Goal: Information Seeking & Learning: Learn about a topic

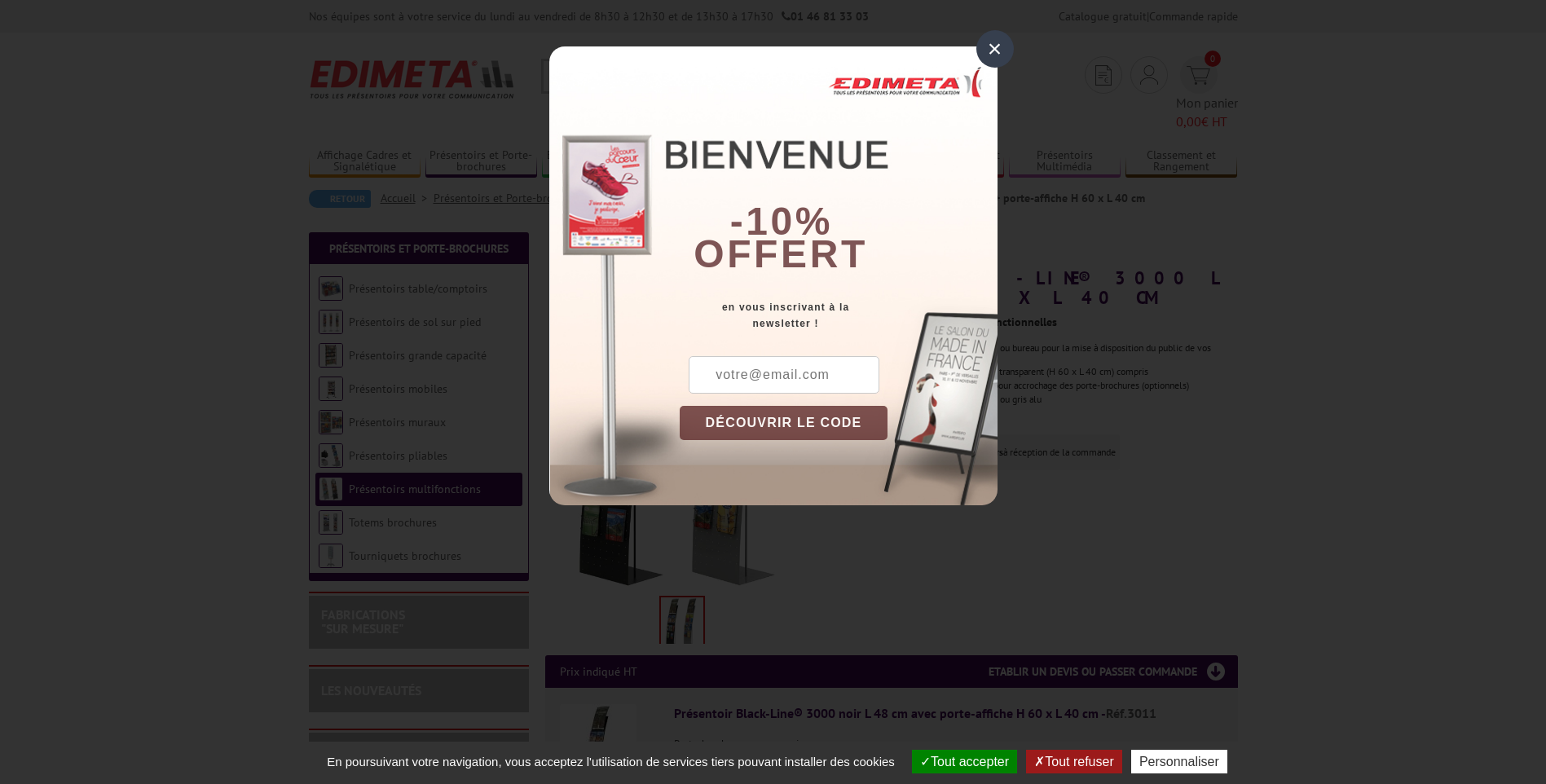
click at [992, 53] on div "×" at bounding box center [995, 49] width 37 height 37
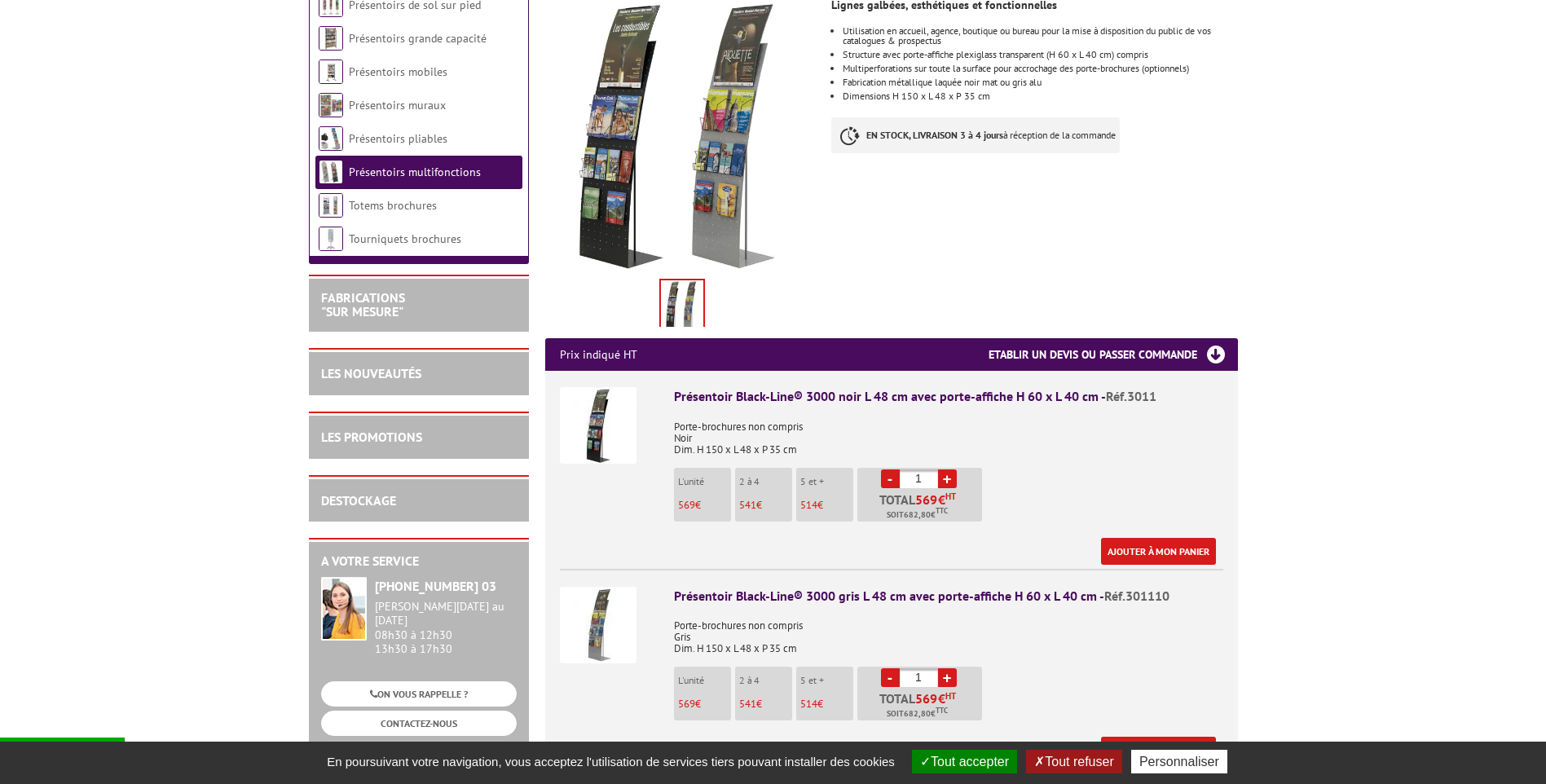
scroll to position [326, 0]
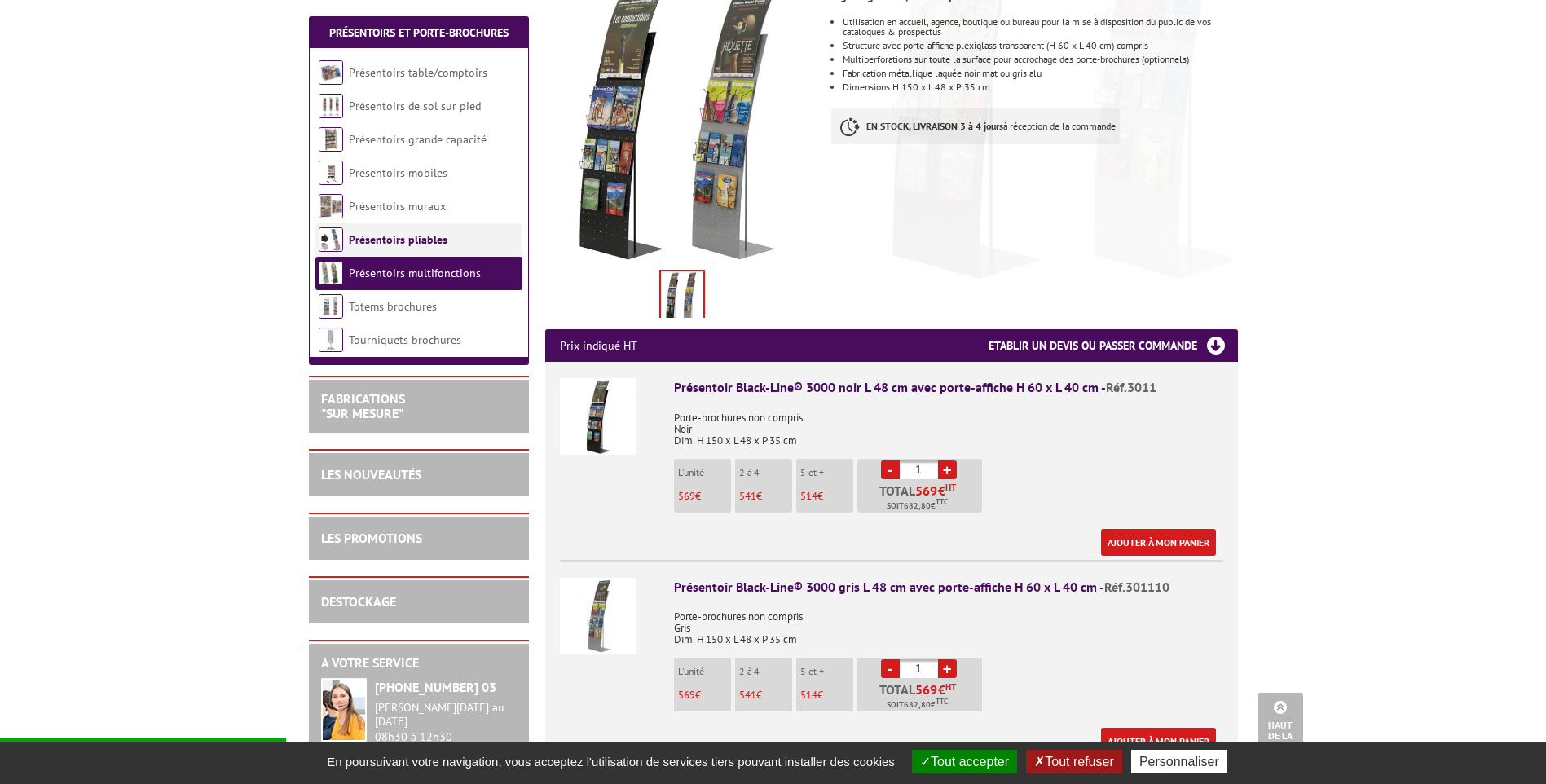
click at [443, 244] on link "Présentoirs pliables" at bounding box center [398, 240] width 98 height 15
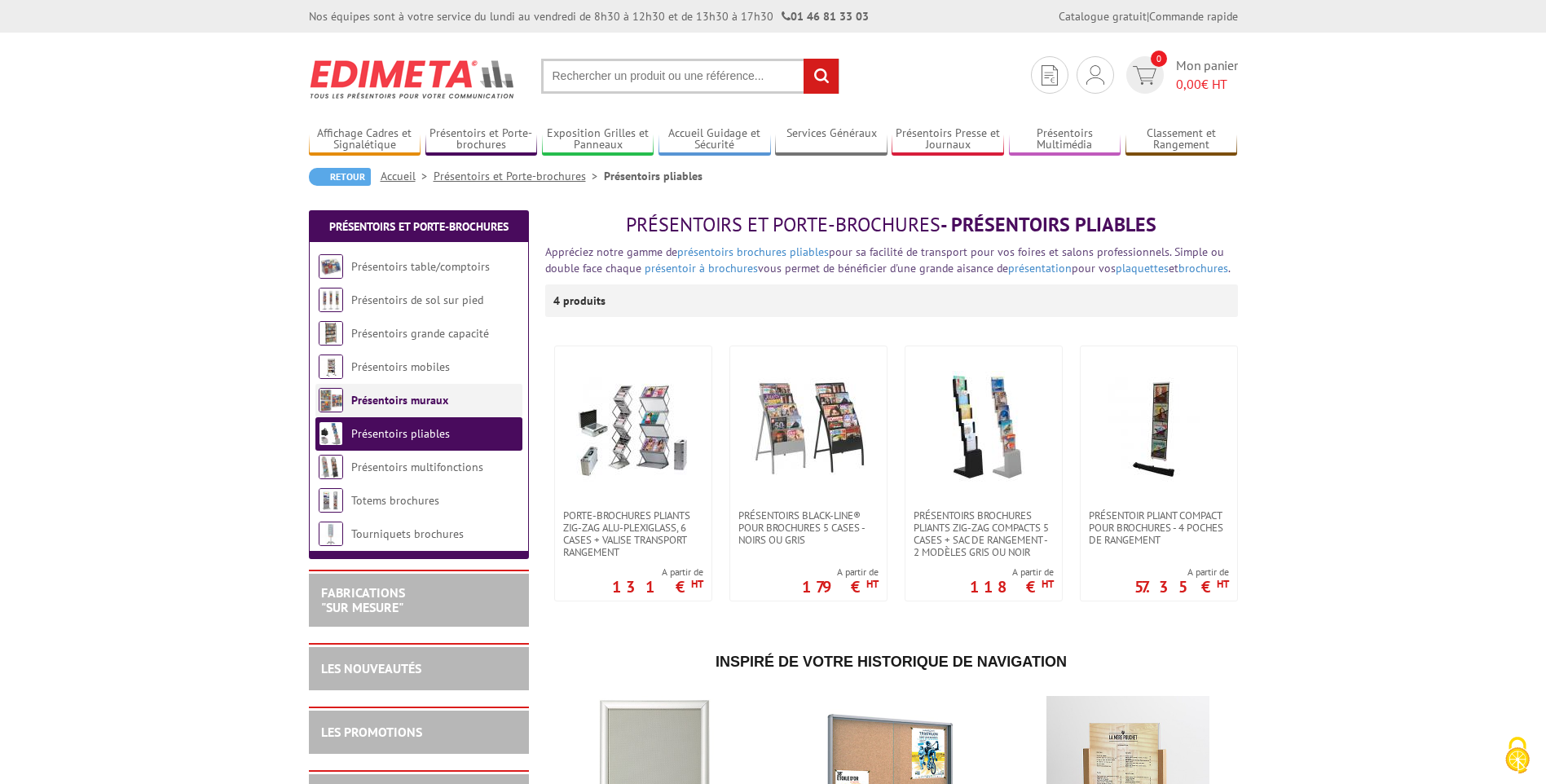
click at [417, 406] on link "Présentoirs muraux" at bounding box center [400, 400] width 97 height 15
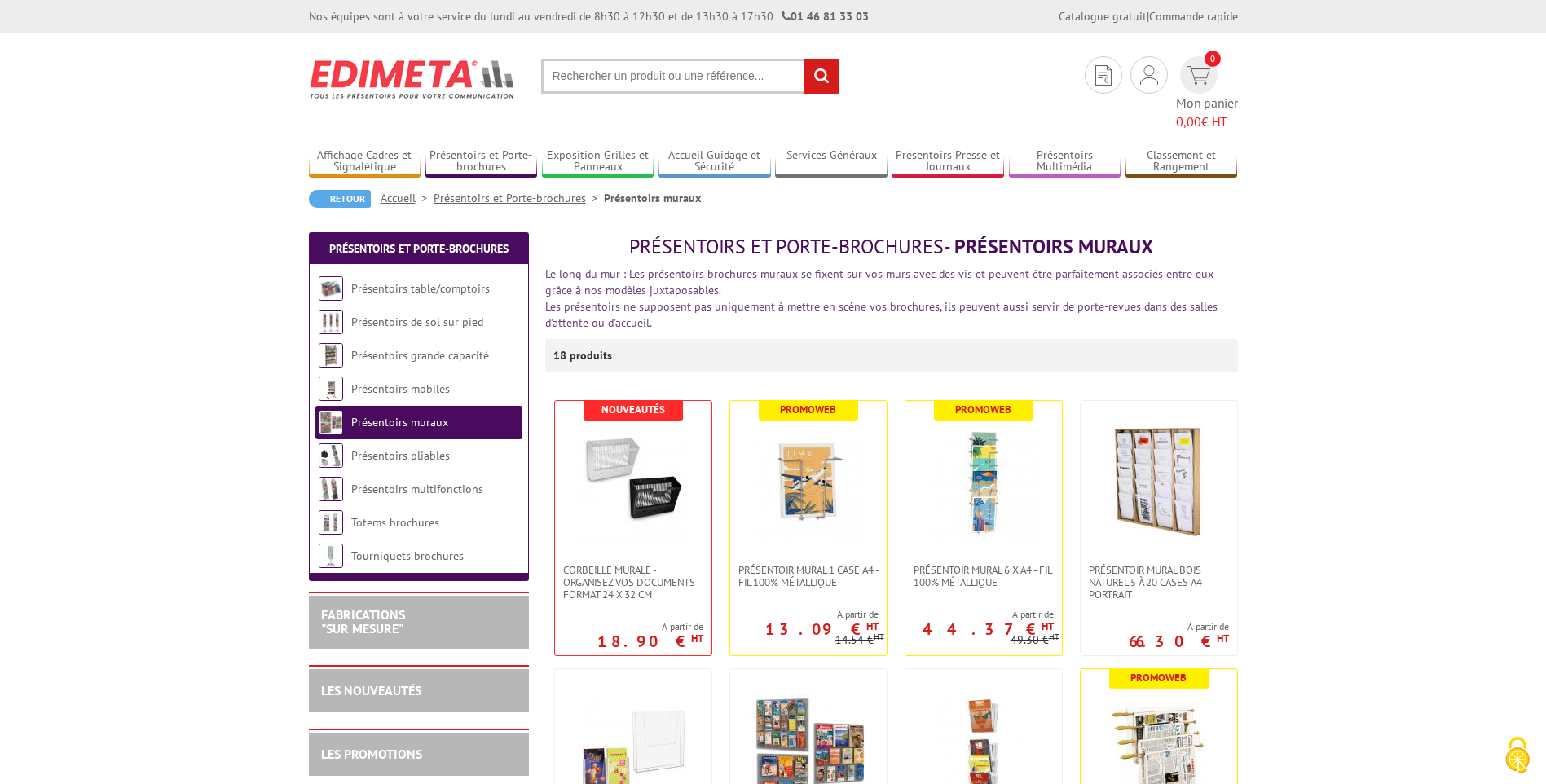
scroll to position [163, 0]
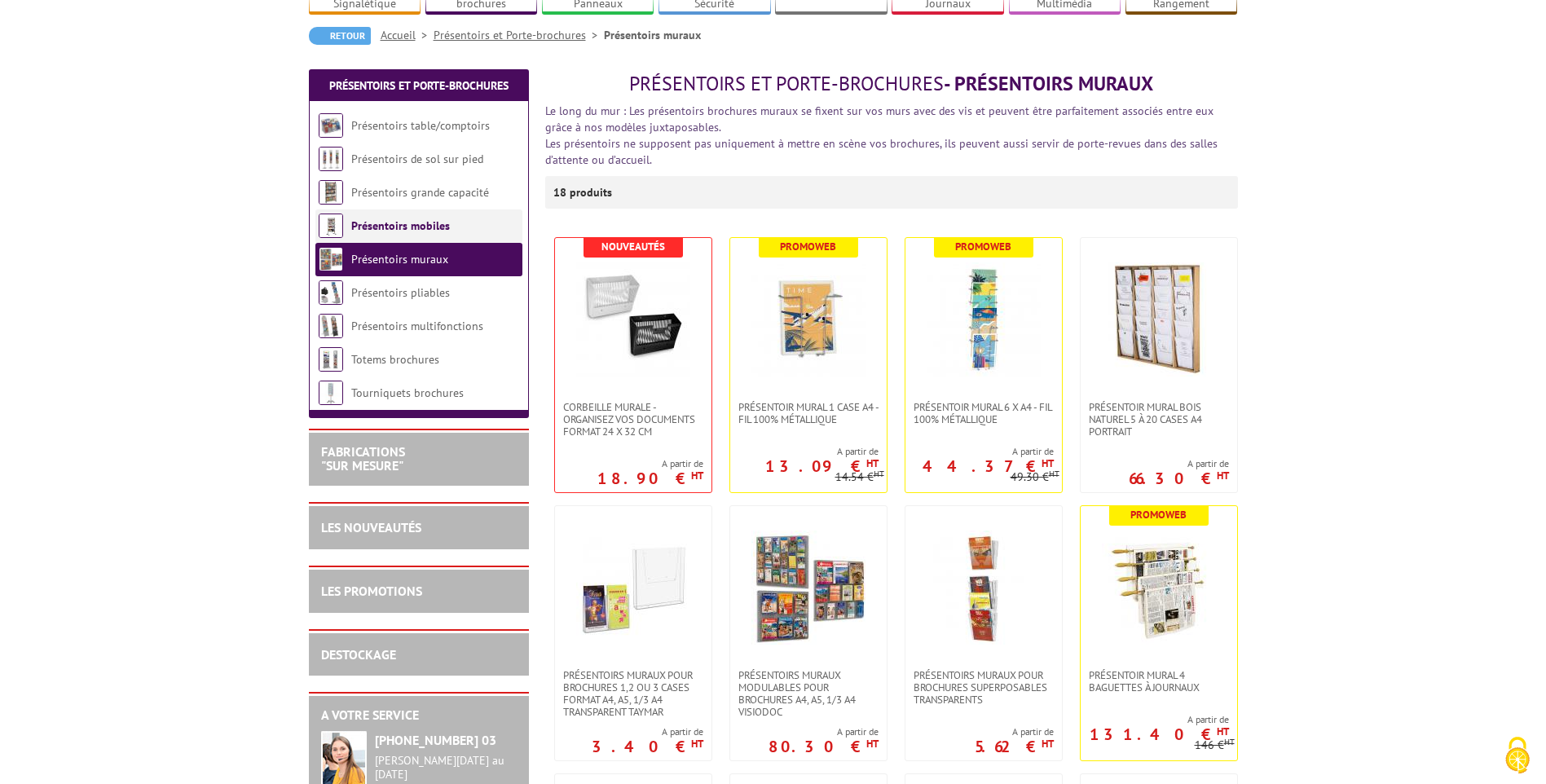
click at [387, 218] on link "Présentoirs mobiles" at bounding box center [400, 225] width 98 height 15
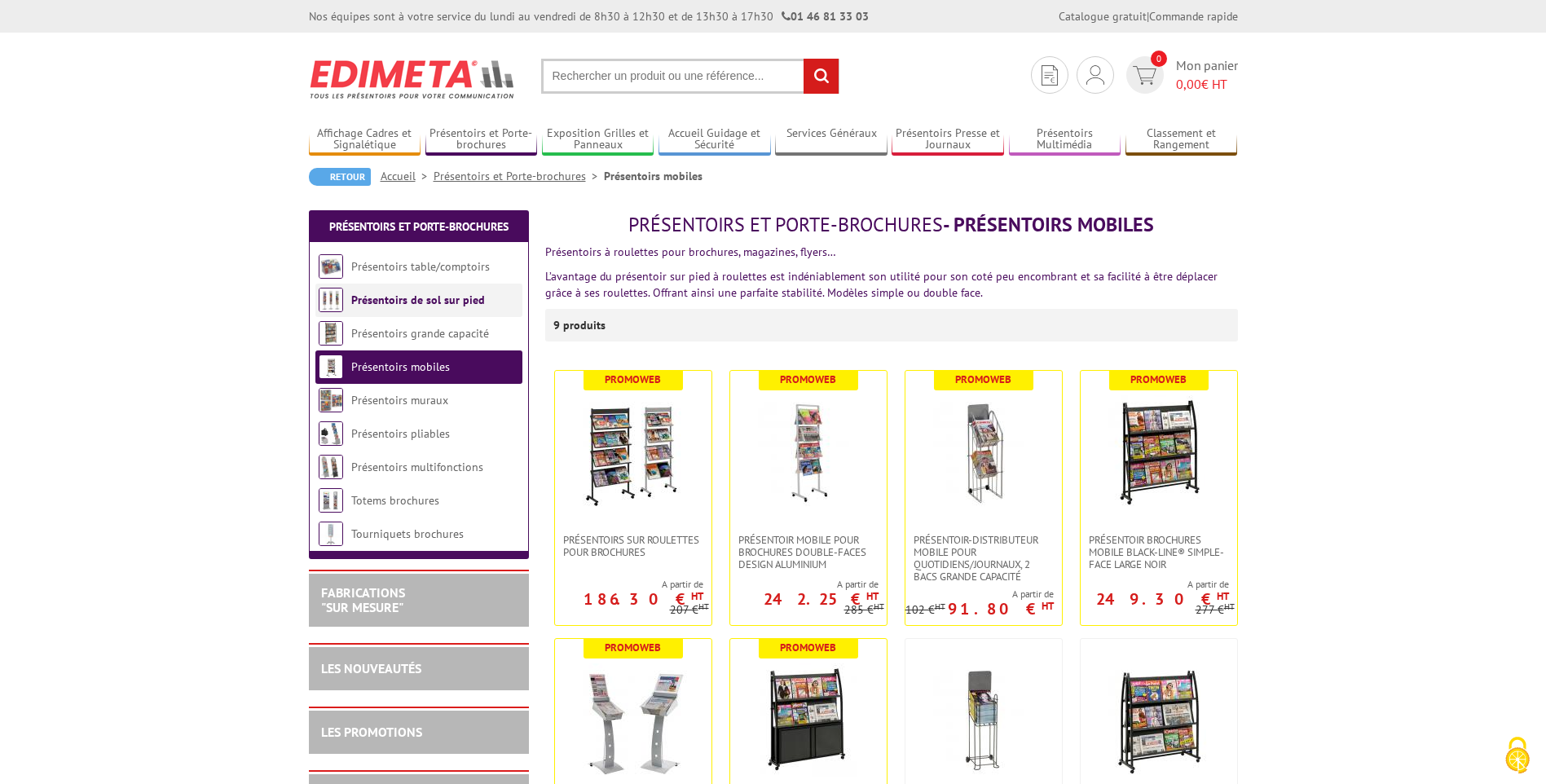
click at [425, 300] on link "Présentoirs de sol sur pied" at bounding box center [417, 300] width 134 height 15
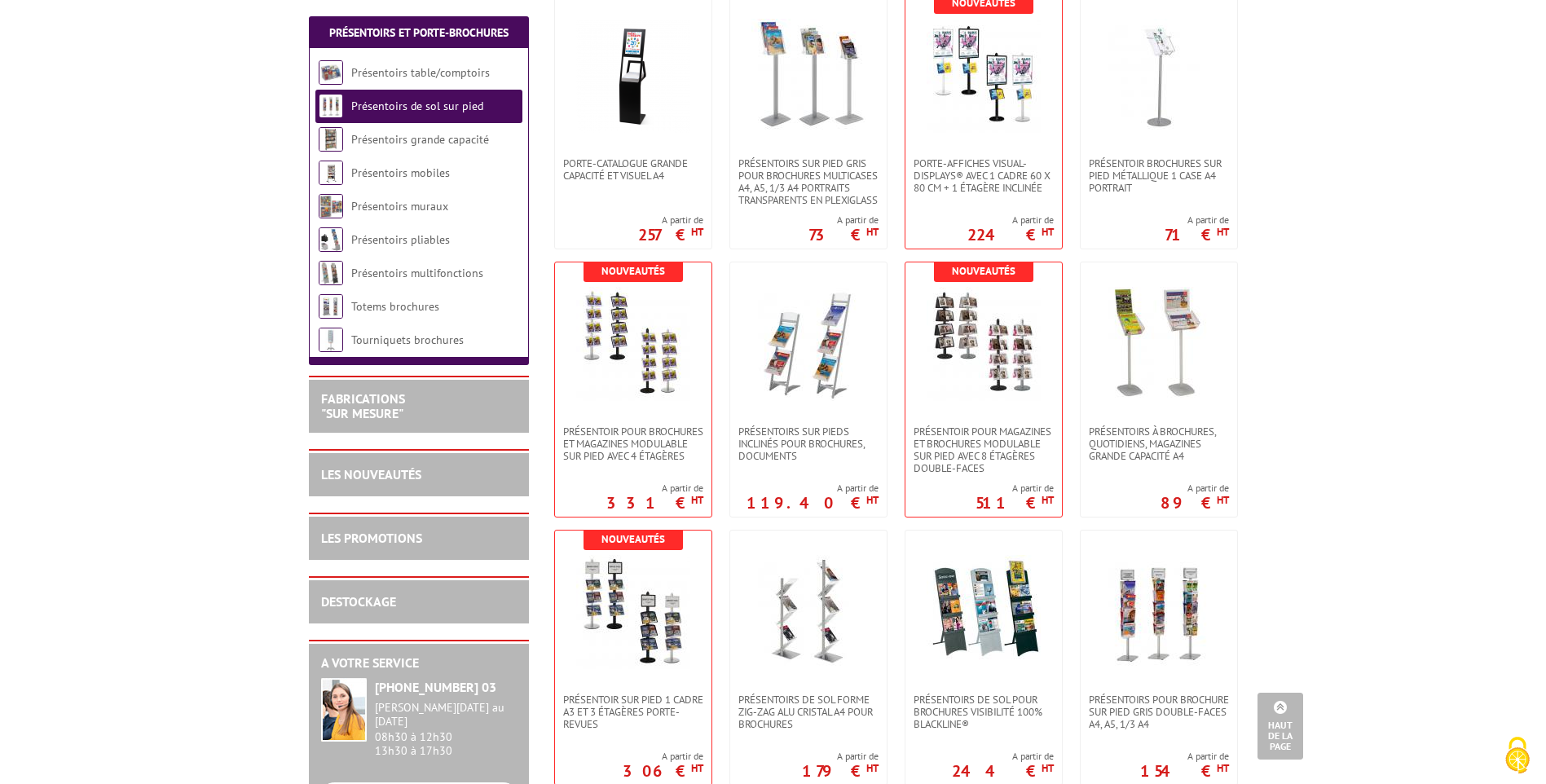
scroll to position [908, 0]
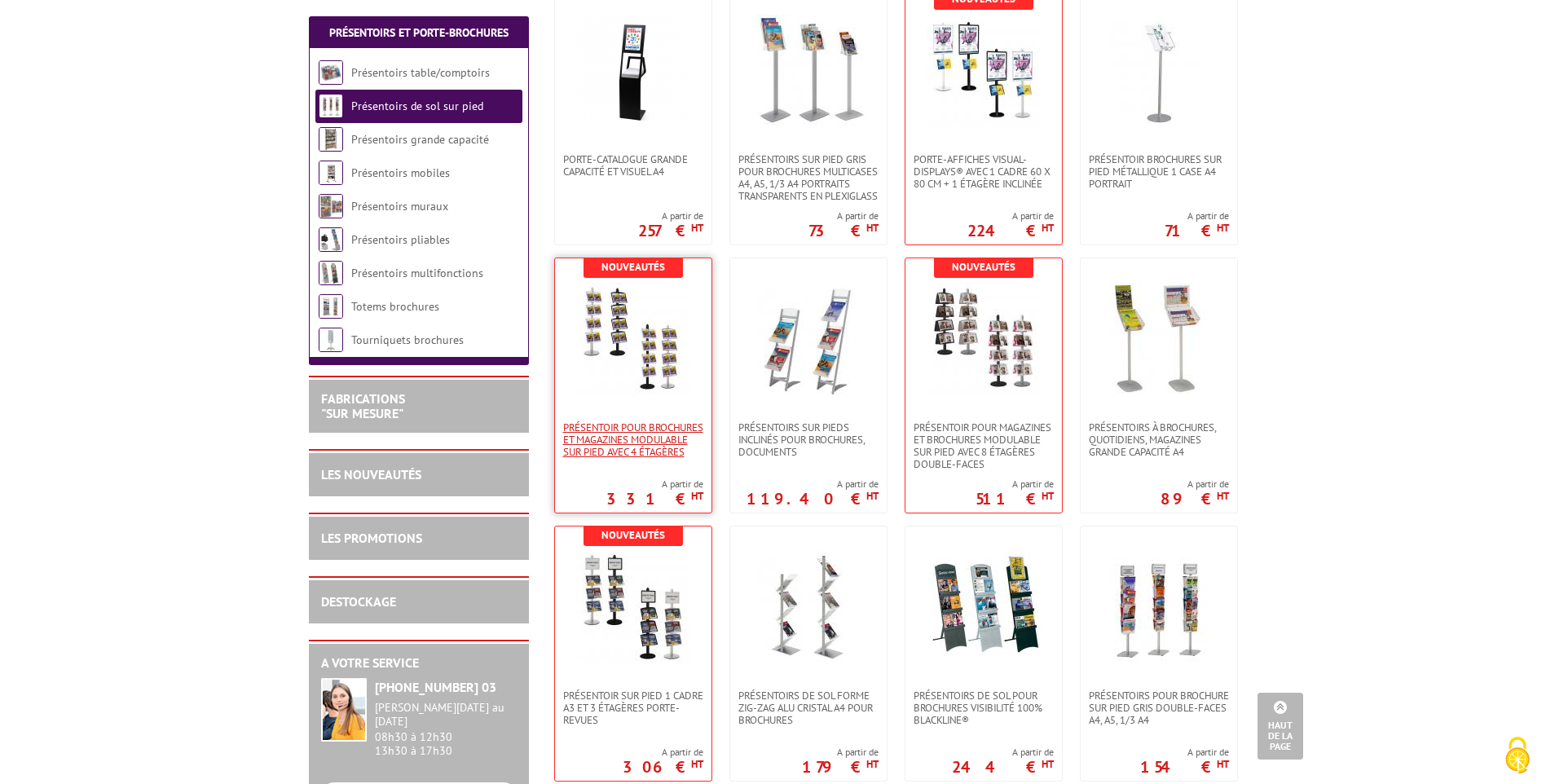
click at [631, 428] on span "présentoir pour brochures et magazines modulable sur pied avec 4 étagères" at bounding box center [634, 439] width 140 height 36
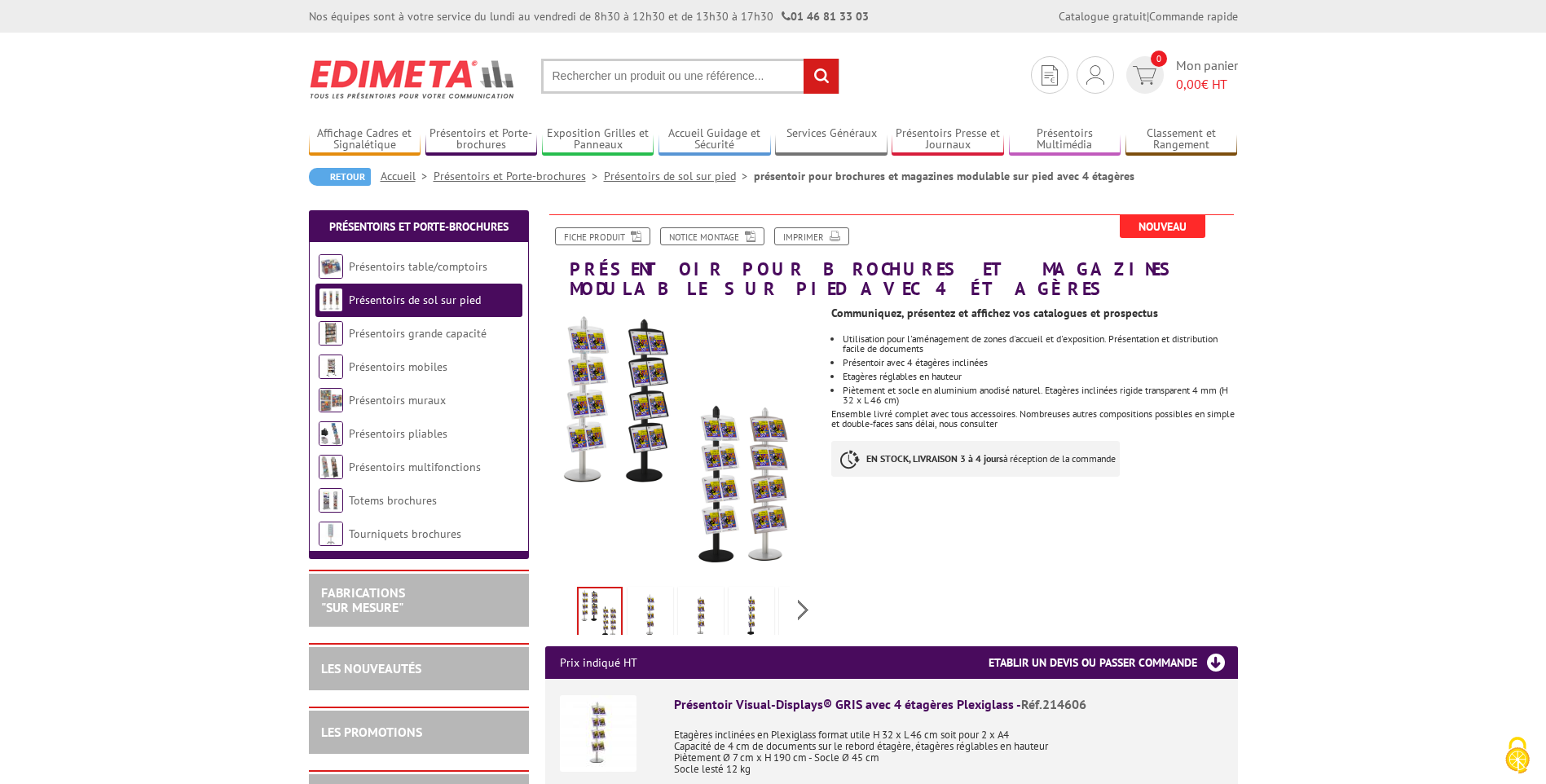
click at [755, 496] on img at bounding box center [683, 443] width 275 height 275
click at [745, 629] on img at bounding box center [751, 616] width 39 height 51
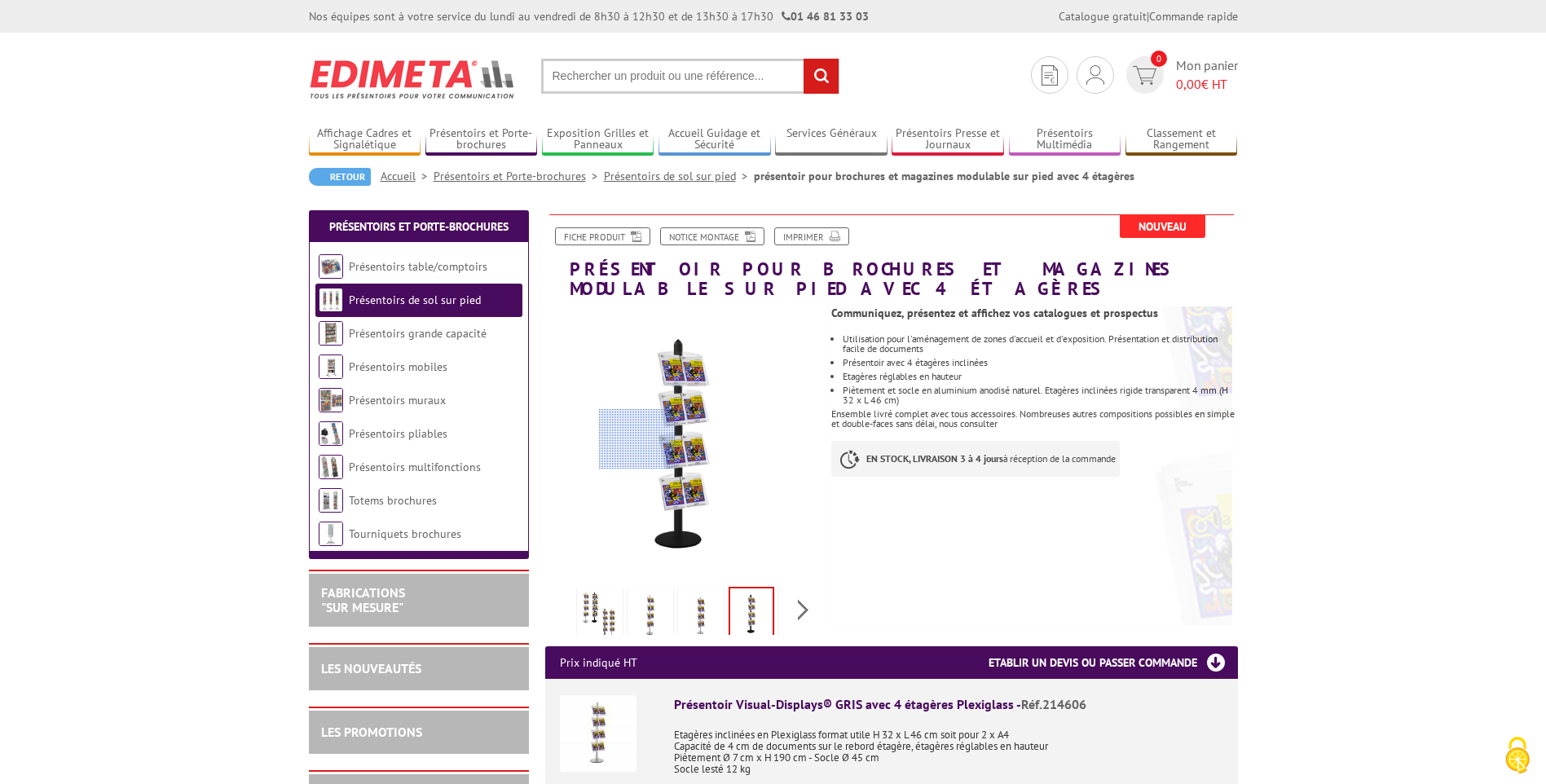
click at [640, 442] on div at bounding box center [637, 439] width 77 height 61
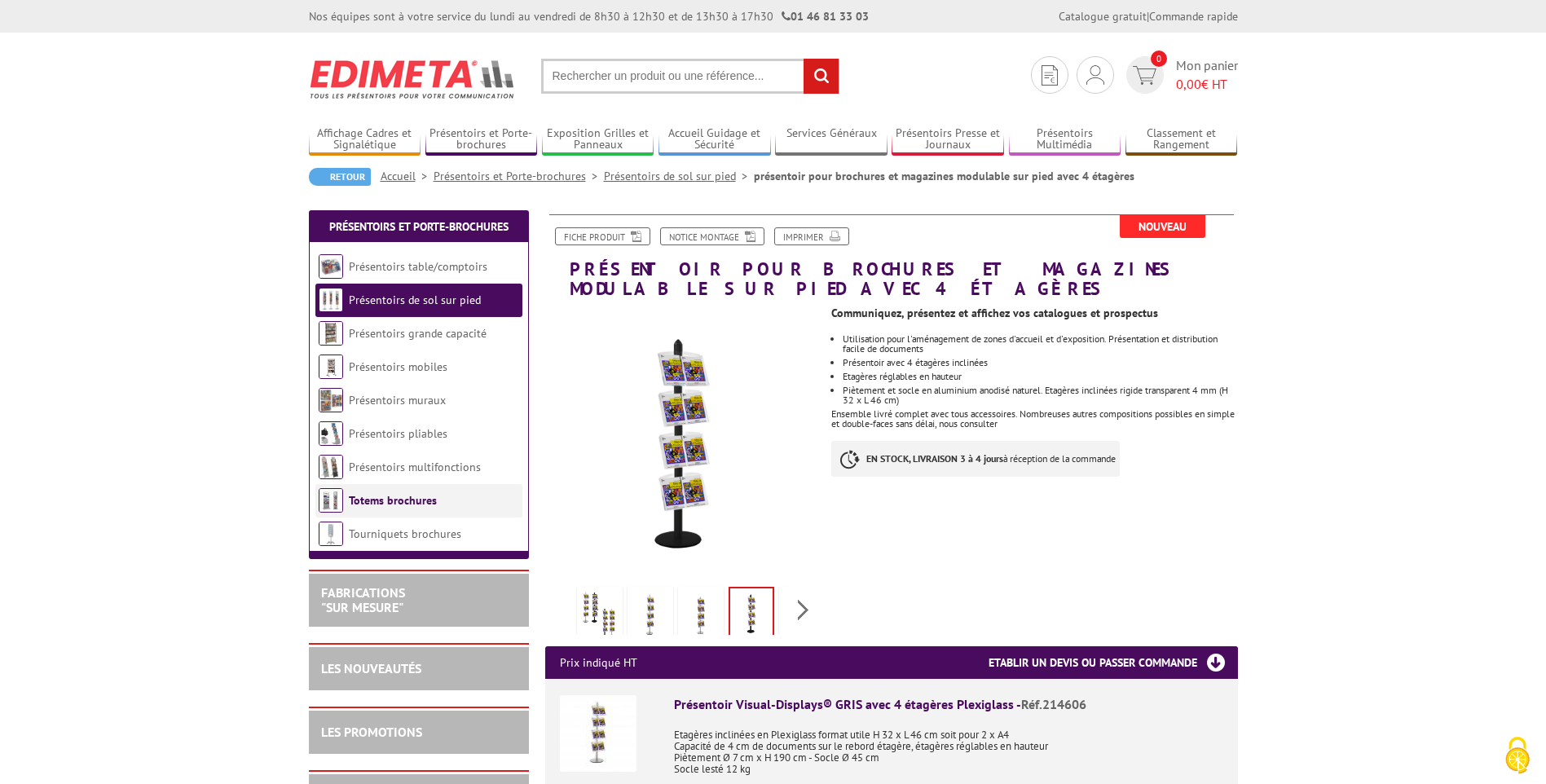
click at [417, 501] on link "Totems brochures" at bounding box center [393, 501] width 88 height 15
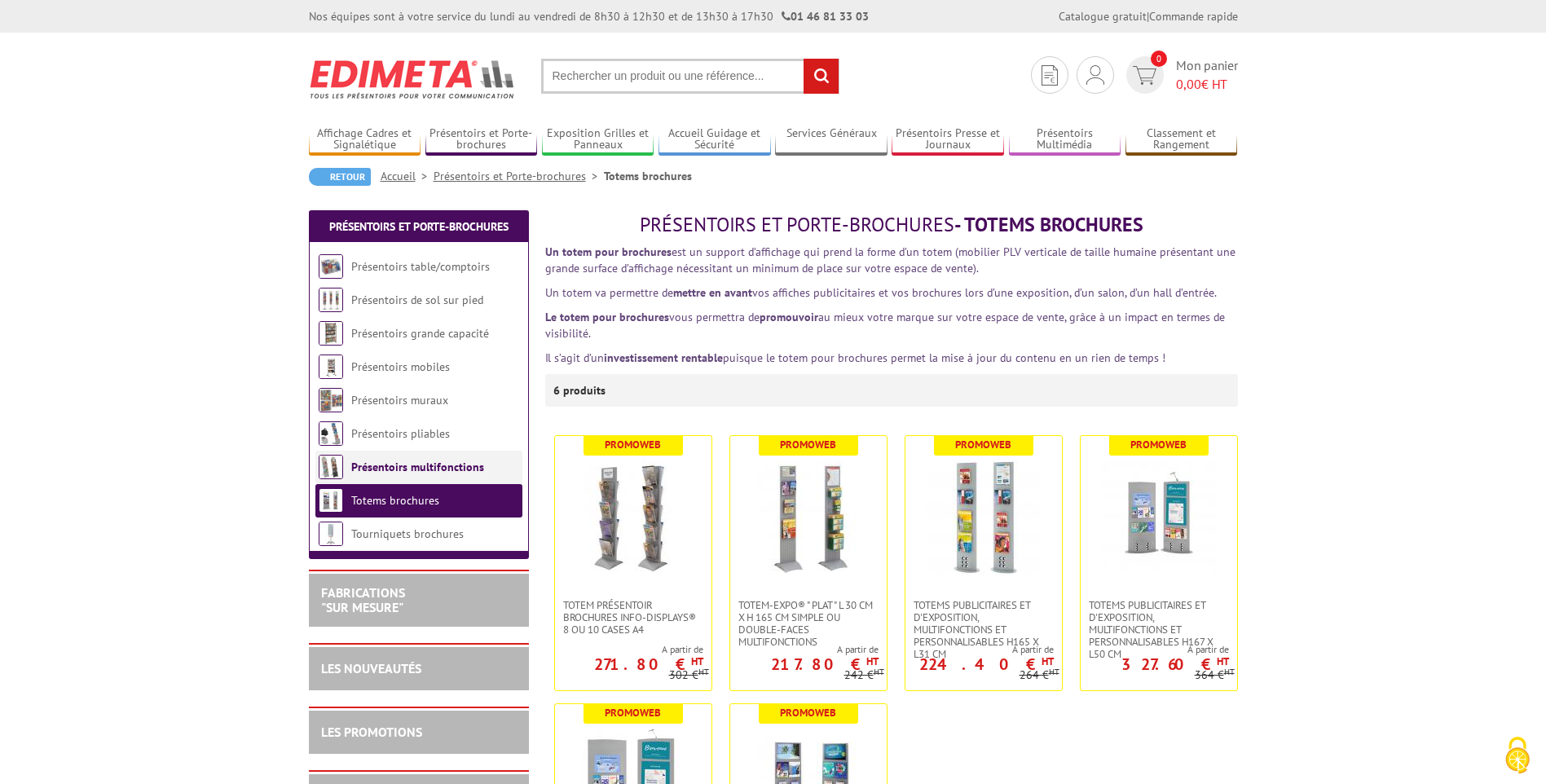
click at [390, 472] on link "Présentoirs multifonctions" at bounding box center [417, 467] width 133 height 15
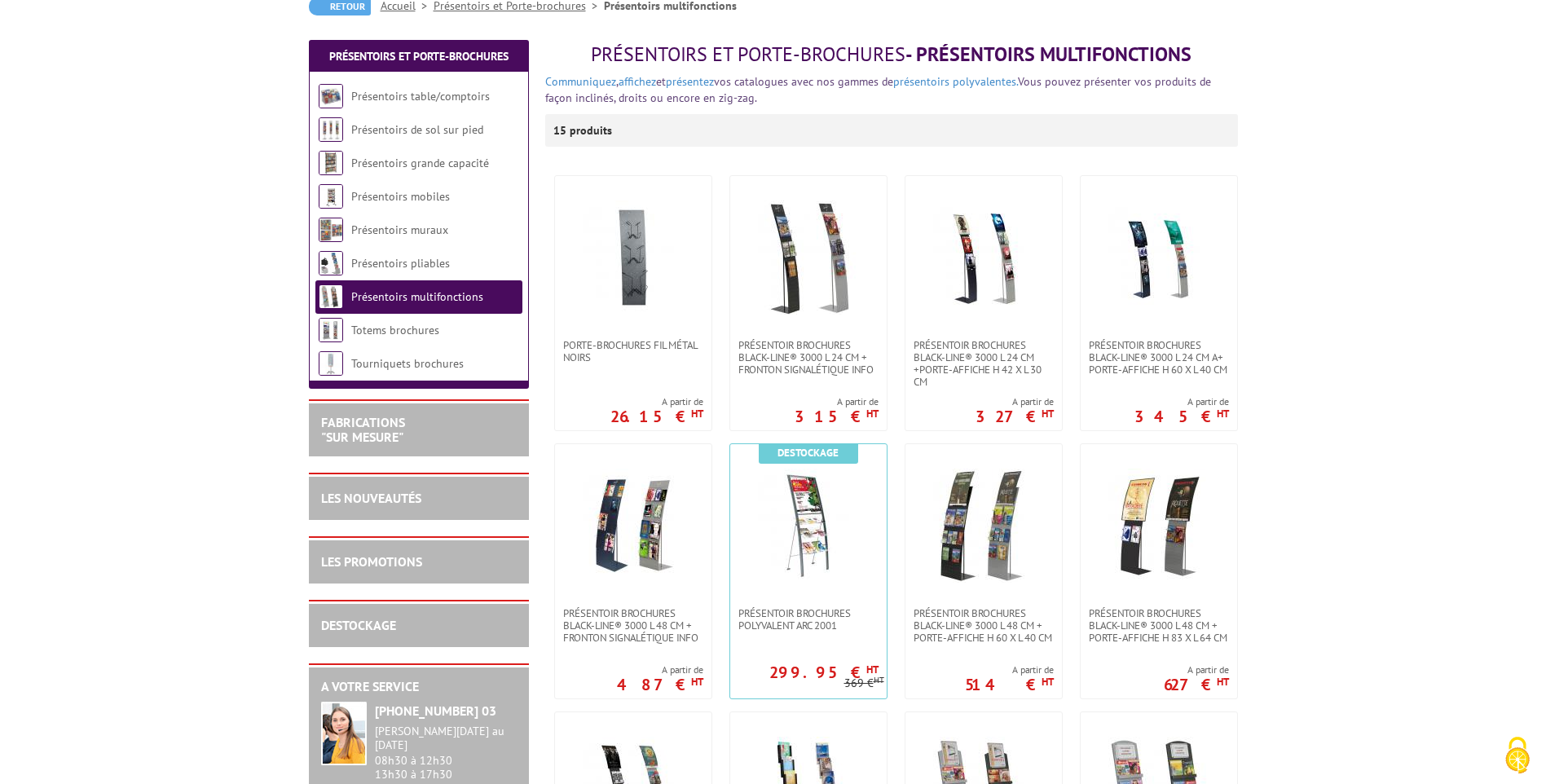
scroll to position [167, 0]
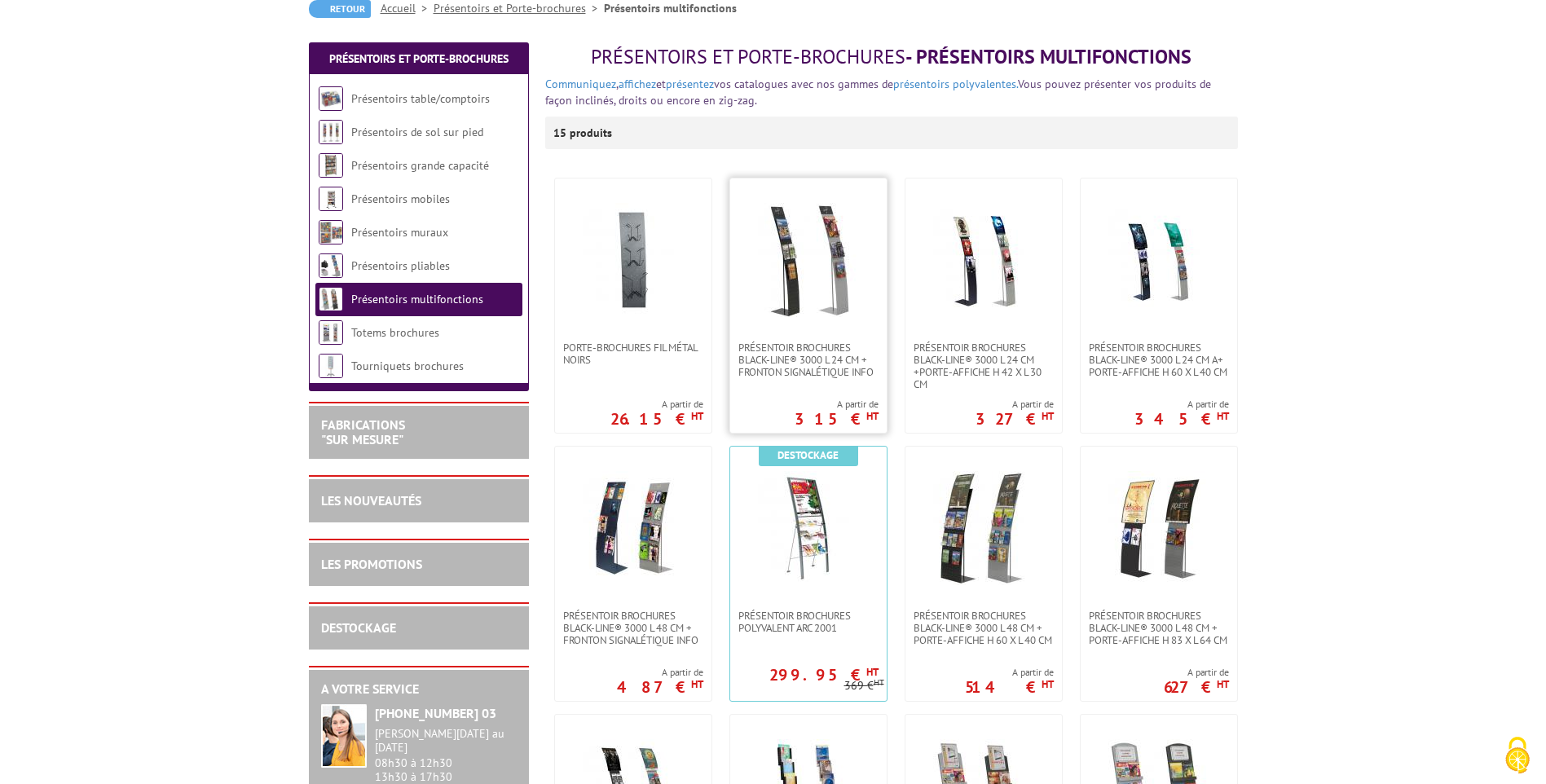
click at [812, 275] on img at bounding box center [809, 260] width 114 height 114
click at [626, 286] on img at bounding box center [634, 260] width 114 height 114
